Goal: Transaction & Acquisition: Download file/media

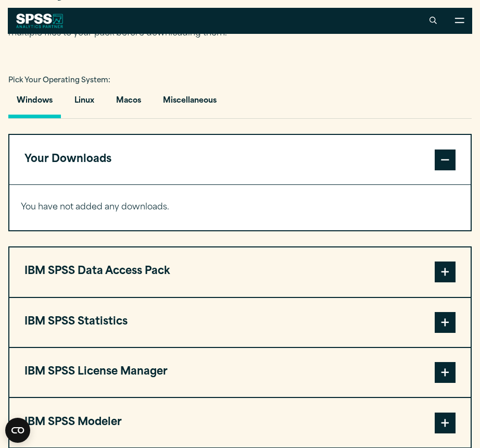
scroll to position [634, 0]
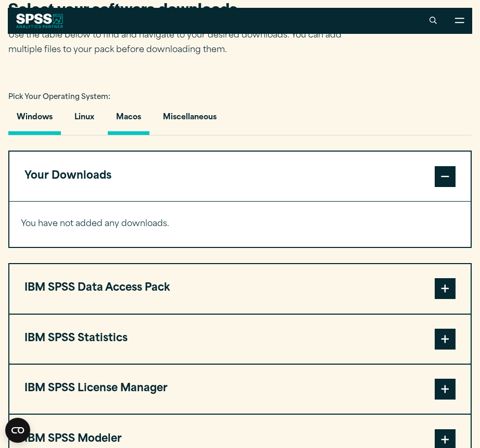
click at [137, 133] on button "Macos" at bounding box center [129, 120] width 42 height 30
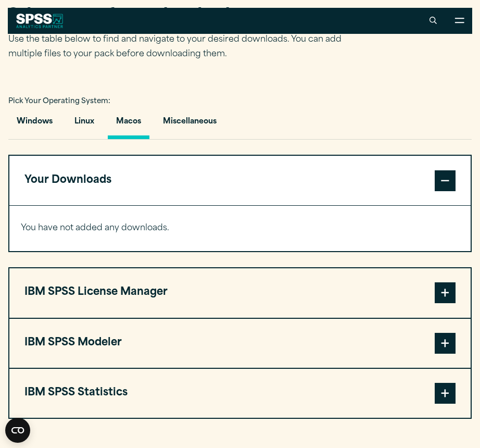
scroll to position [629, 0]
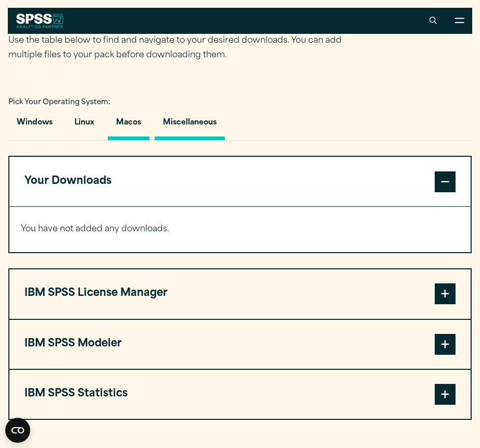
click at [191, 140] on button "Miscellaneous" at bounding box center [190, 125] width 70 height 30
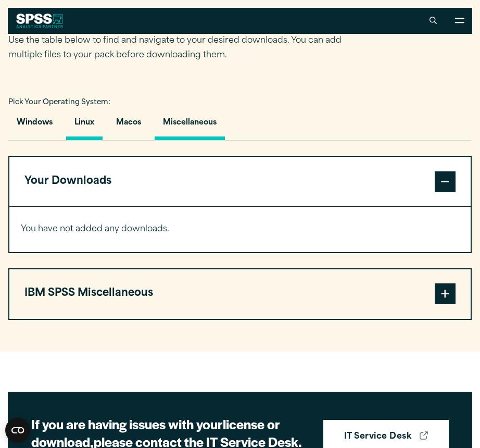
click at [78, 140] on button "Linux" at bounding box center [84, 125] width 36 height 30
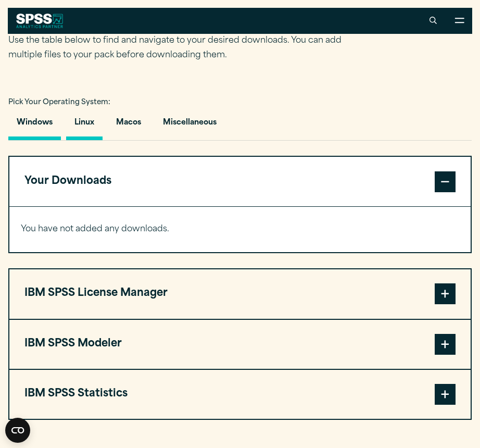
click at [23, 140] on button "Windows" at bounding box center [34, 125] width 53 height 30
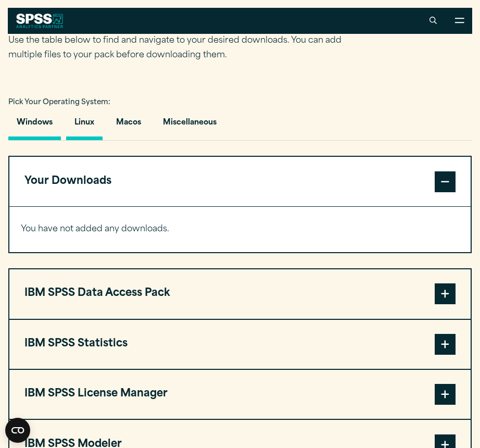
click at [94, 140] on button "Linux" at bounding box center [84, 125] width 36 height 30
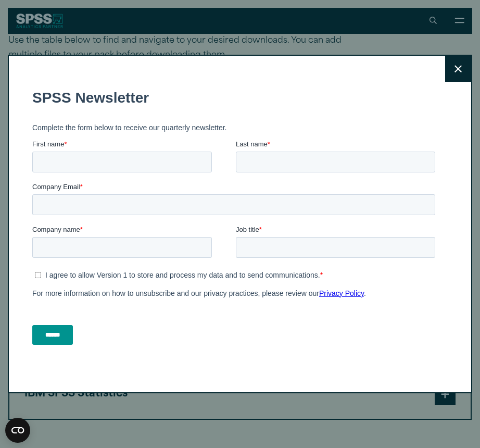
click at [456, 68] on icon at bounding box center [458, 69] width 7 height 8
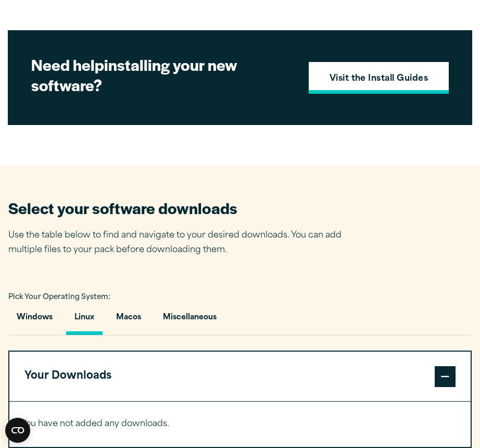
scroll to position [436, 0]
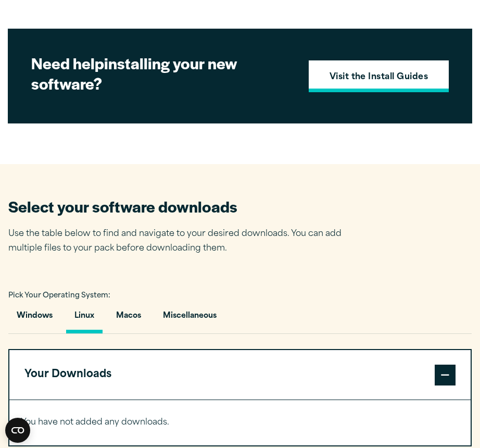
click at [358, 84] on strong "Visit the Install Guides" at bounding box center [379, 78] width 99 height 14
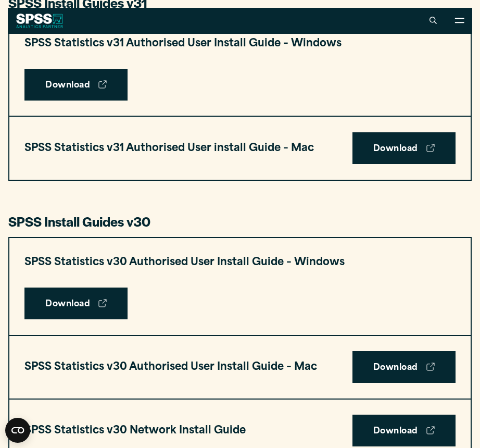
scroll to position [526, 0]
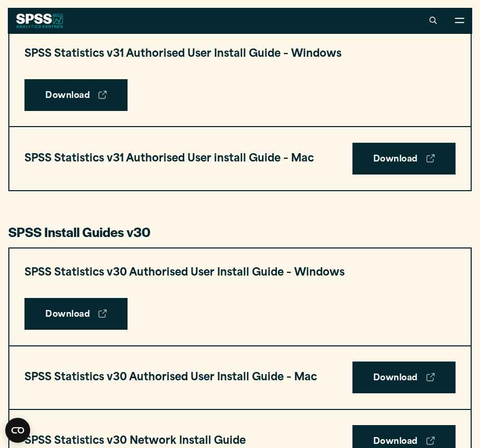
click at [254, 160] on h3 "SPSS Statistics v31 Authorised User install Guide – Mac" at bounding box center [169, 159] width 290 height 19
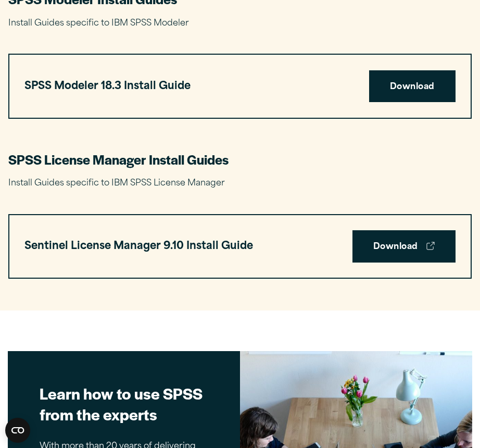
scroll to position [2160, 0]
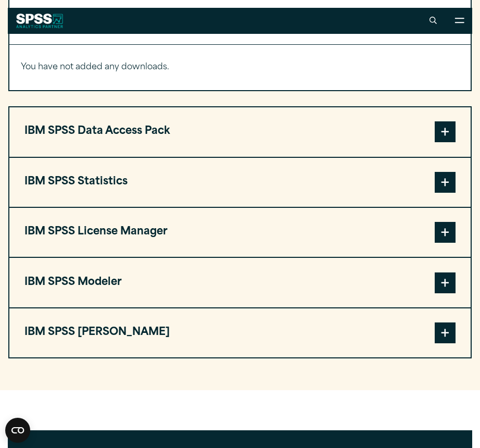
scroll to position [666, 0]
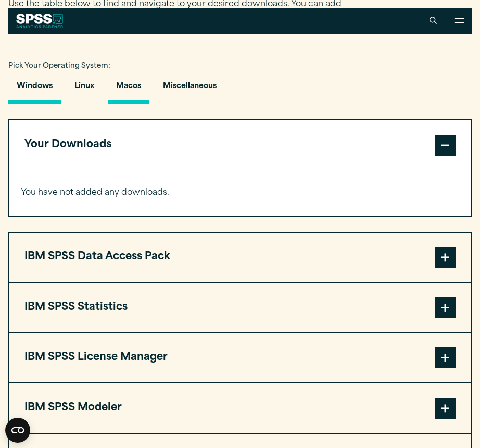
click at [129, 104] on button "Macos" at bounding box center [129, 89] width 42 height 30
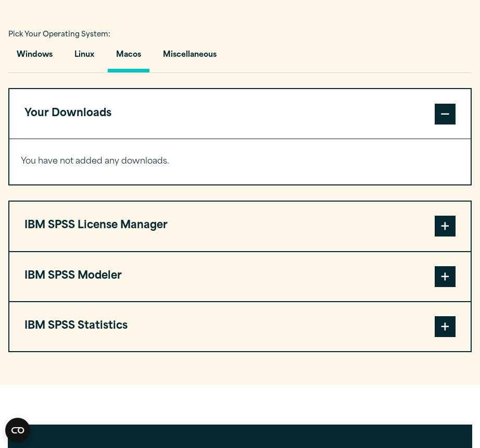
scroll to position [705, 0]
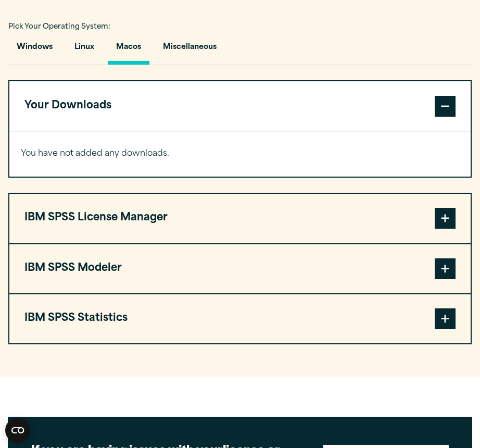
click at [144, 342] on button "IBM SPSS Statistics" at bounding box center [239, 318] width 461 height 49
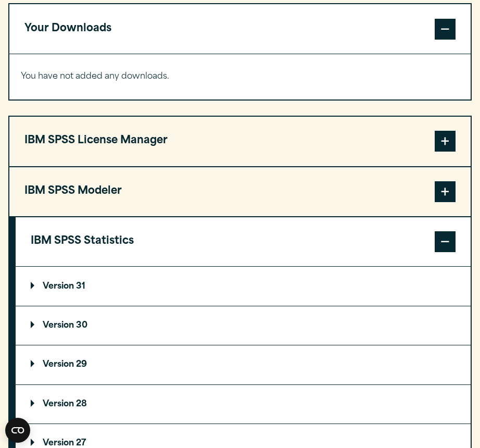
scroll to position [785, 0]
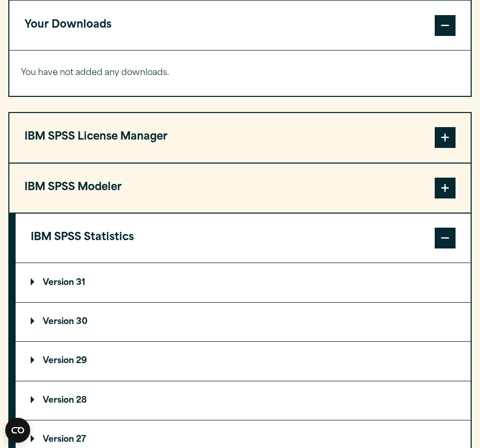
click at [180, 291] on summary "Version 31" at bounding box center [243, 282] width 455 height 39
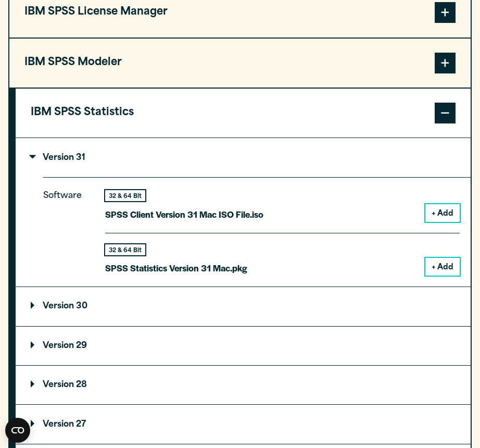
scroll to position [914, 0]
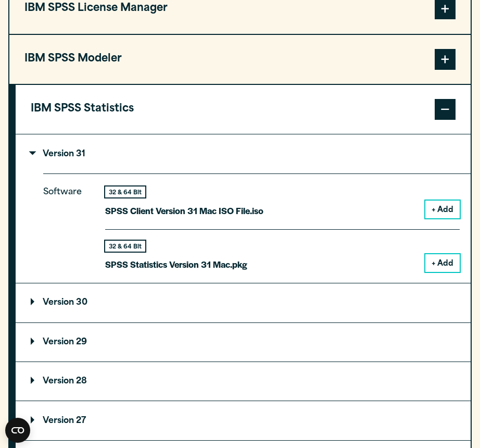
click at [440, 271] on button "+ Add" at bounding box center [442, 263] width 34 height 18
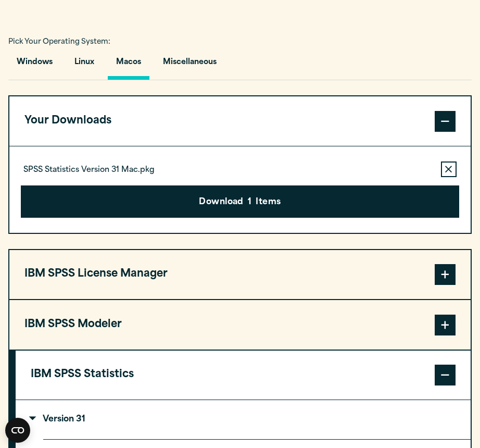
scroll to position [690, 0]
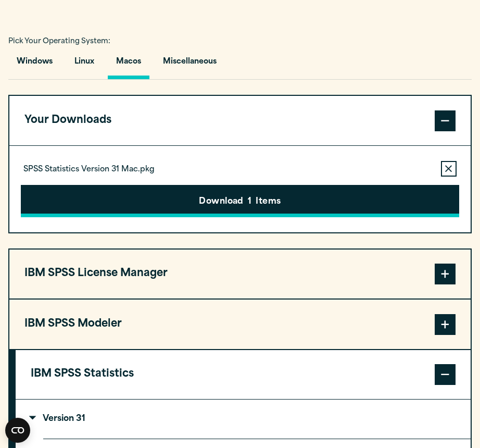
click at [262, 215] on button "Download 1 Items" at bounding box center [240, 201] width 438 height 32
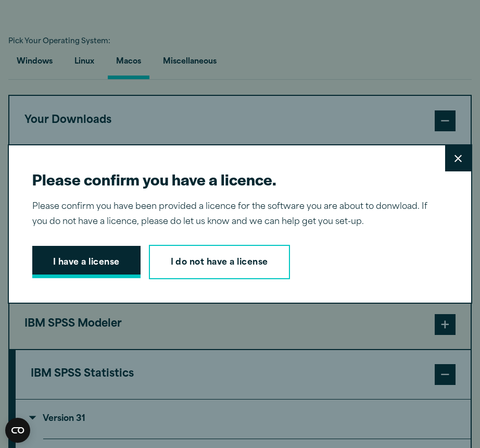
click at [98, 255] on button "I have a license" at bounding box center [86, 262] width 108 height 32
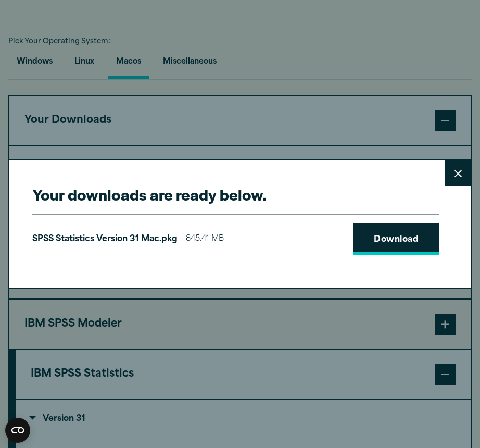
click at [359, 234] on link "Download" at bounding box center [396, 239] width 86 height 32
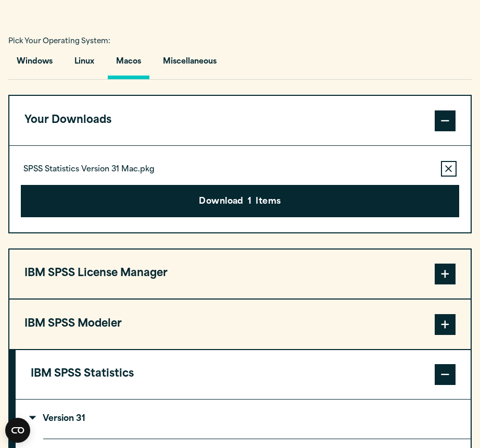
click at [272, 21] on div "Your downloads are ready below. Close SPSS Statistics Version 31 Mac.pkg 845.41…" at bounding box center [240, 224] width 480 height 448
click at [259, 22] on section "Select your software downloads Use the table below to find and navigate to your…" at bounding box center [240, 344] width 480 height 868
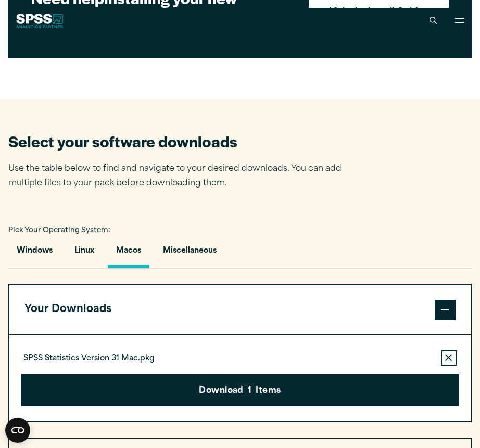
scroll to position [486, 0]
